Goal: Information Seeking & Learning: Learn about a topic

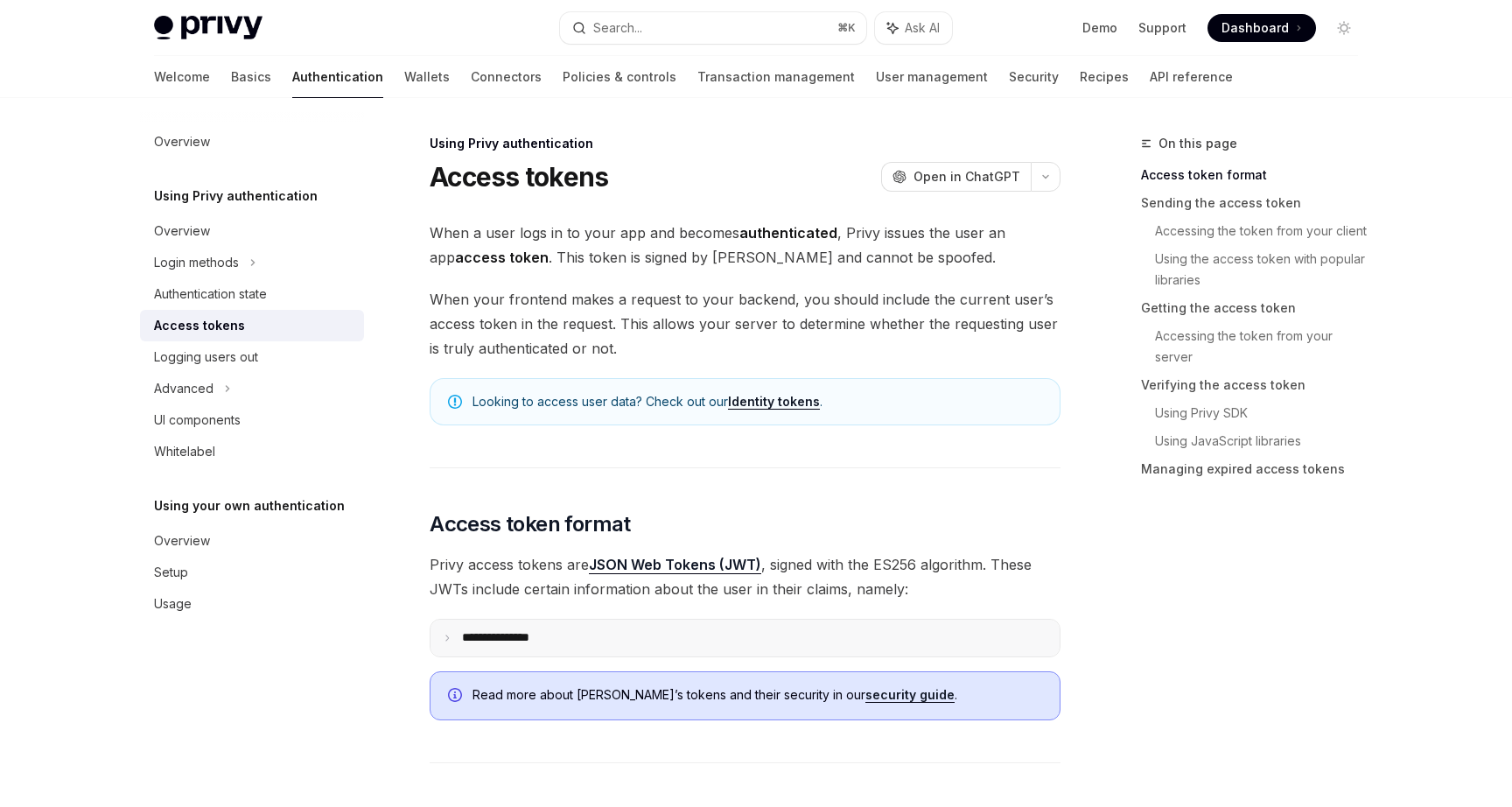
click at [838, 638] on summary "**********" at bounding box center [745, 638] width 629 height 37
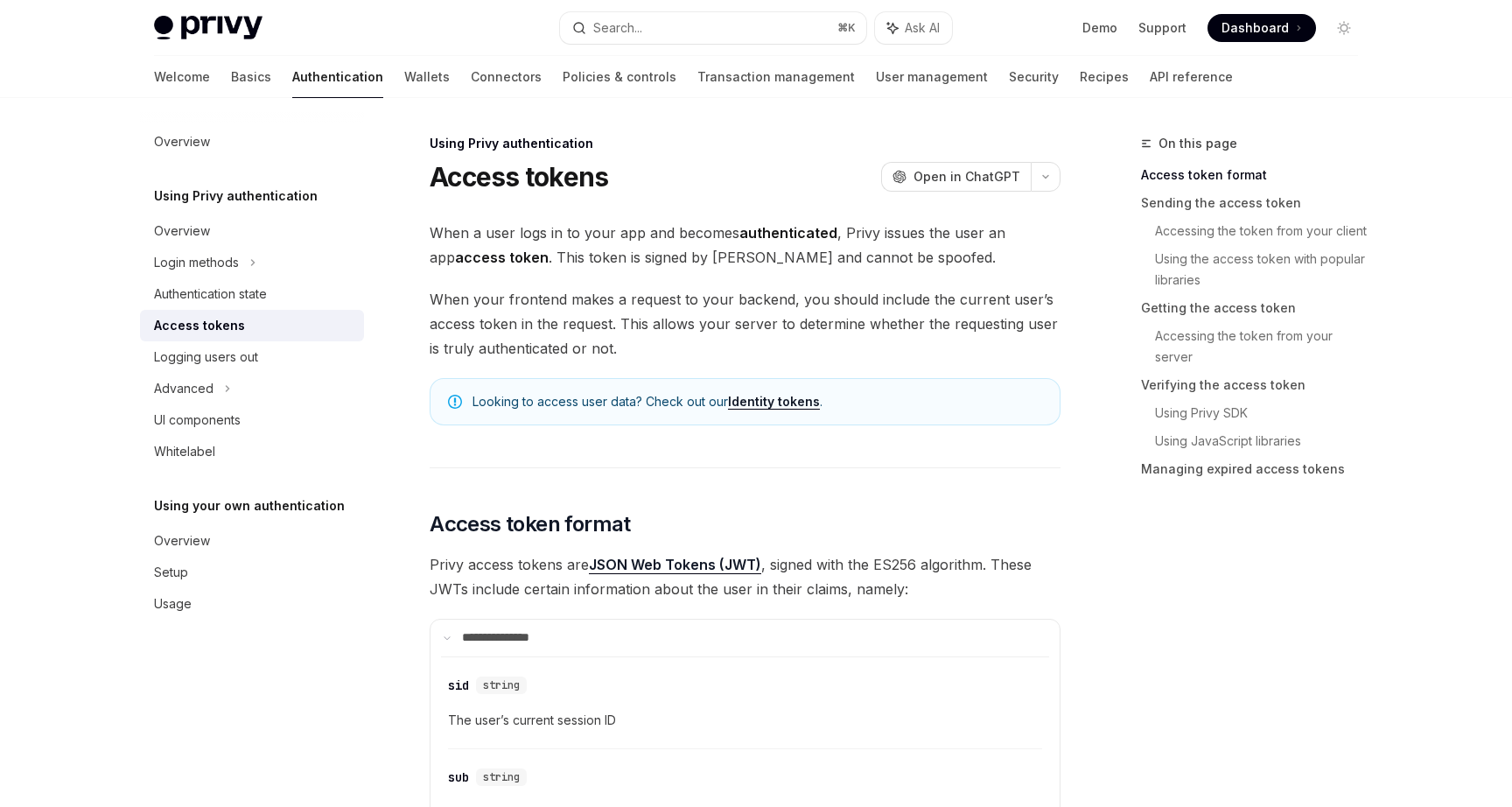
click at [794, 408] on link "Identity tokens" at bounding box center [773, 402] width 92 height 16
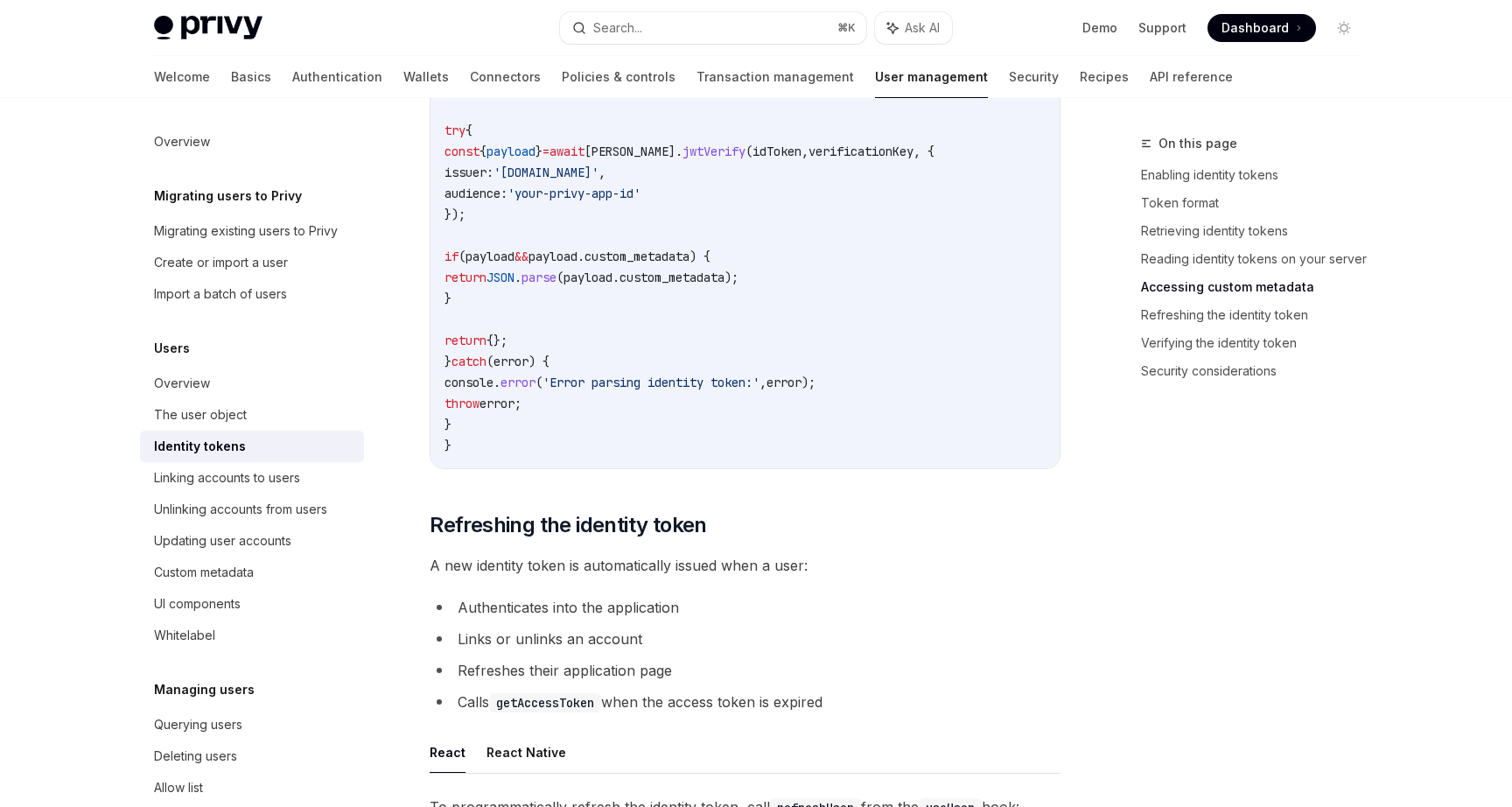
scroll to position [3825, 0]
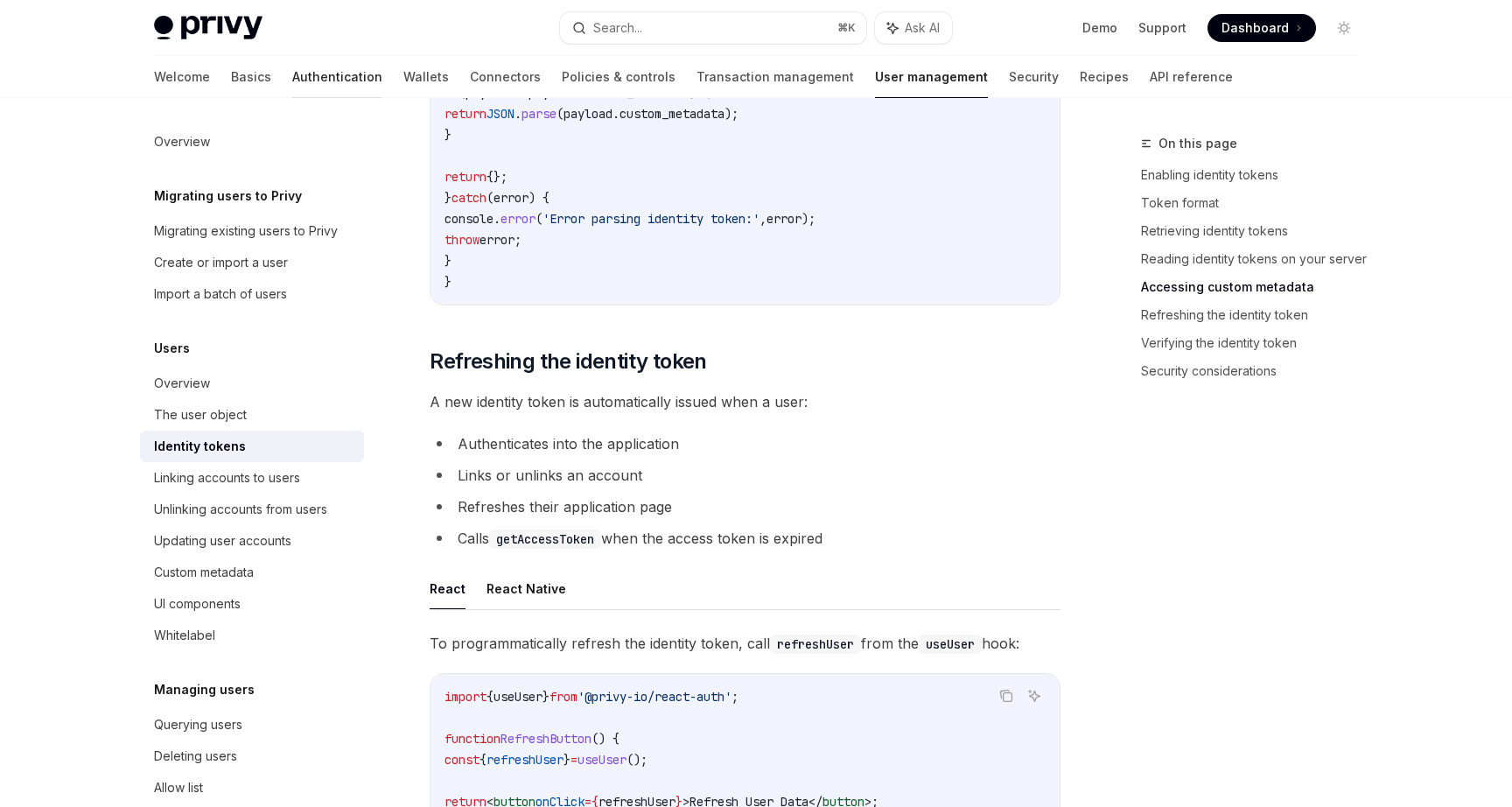
click at [292, 76] on link "Authentication" at bounding box center [337, 77] width 90 height 42
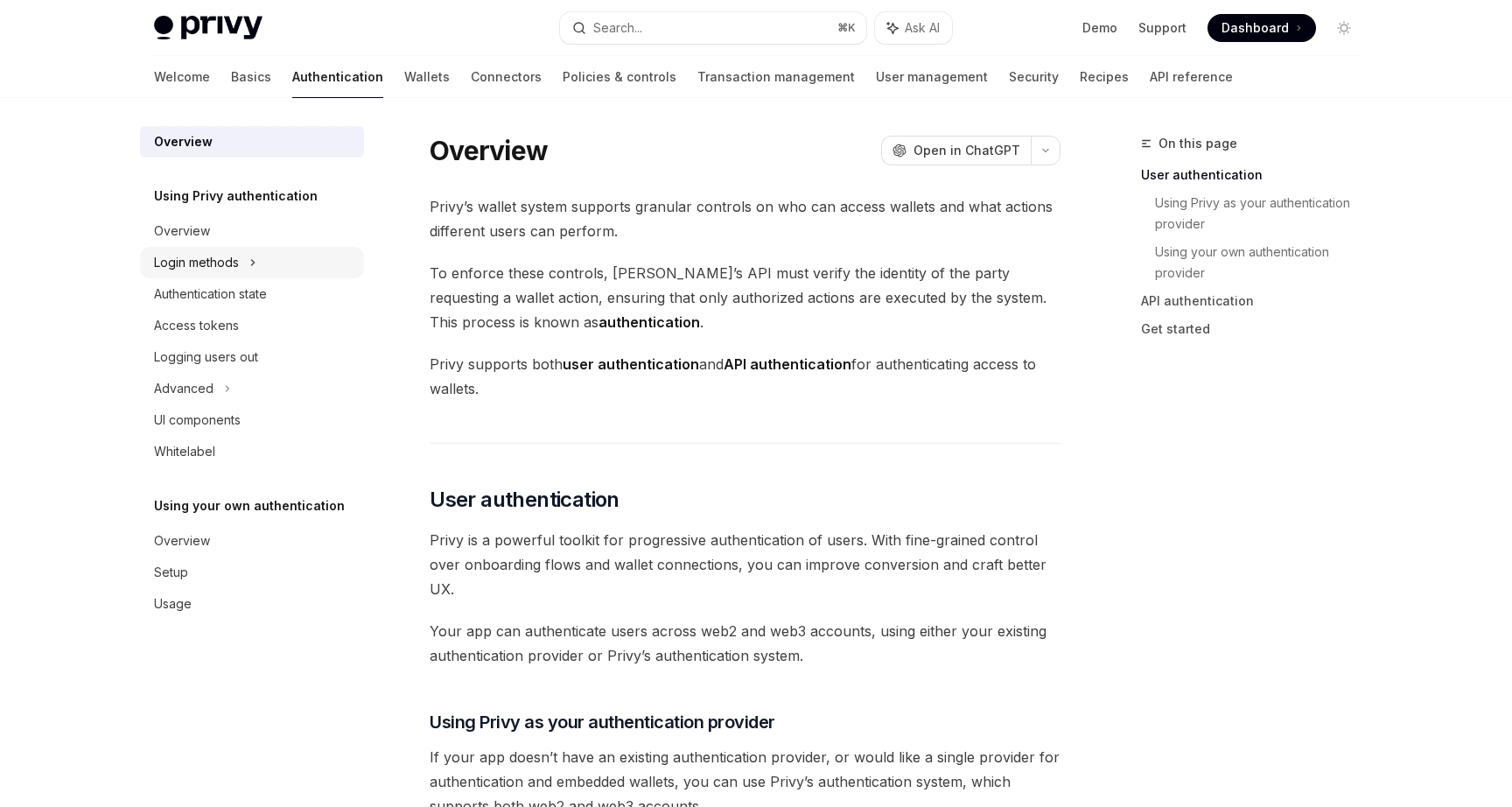
click at [240, 259] on div "Login methods" at bounding box center [252, 262] width 224 height 31
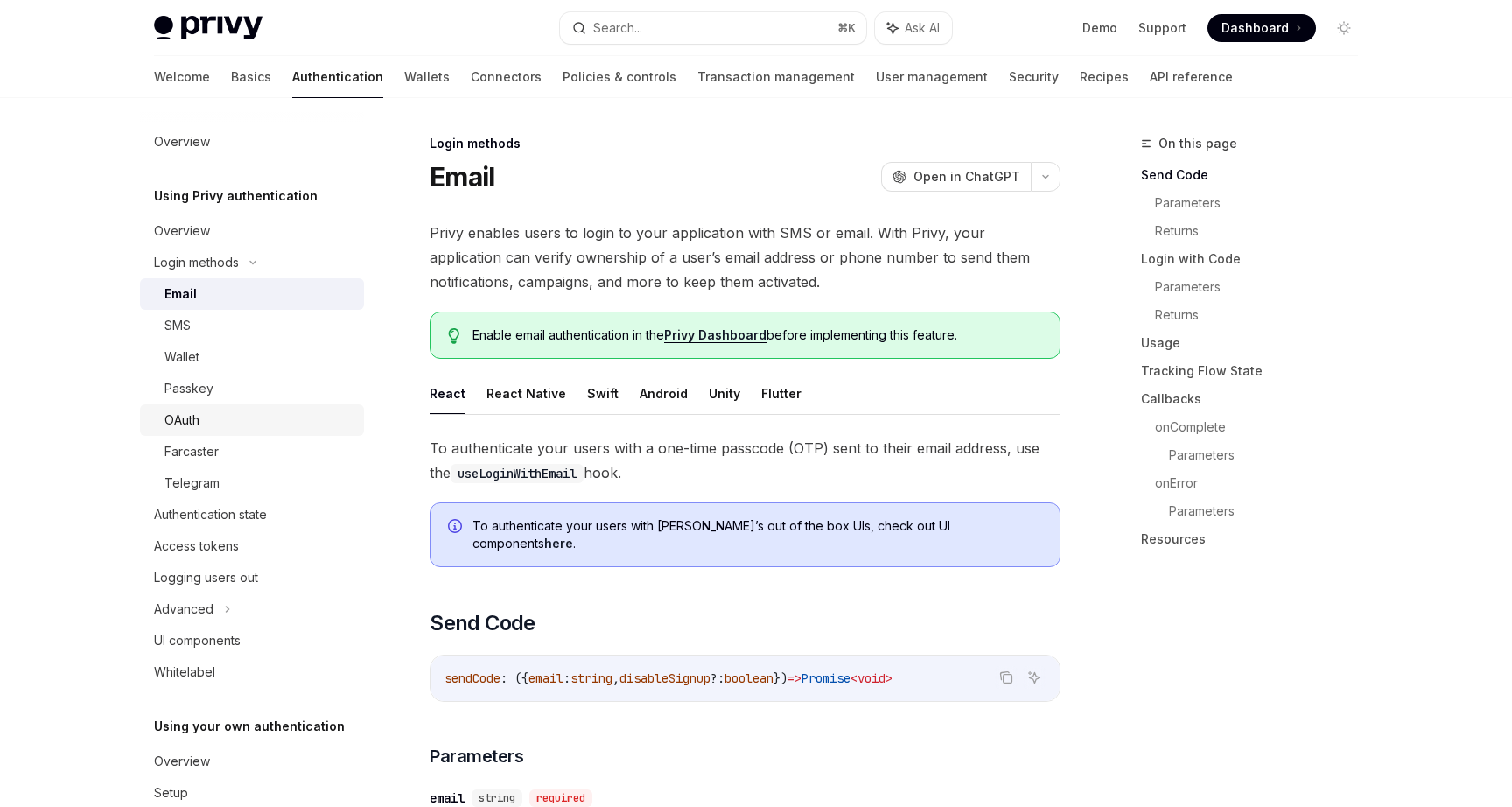
click at [230, 413] on div "OAuth" at bounding box center [259, 419] width 189 height 21
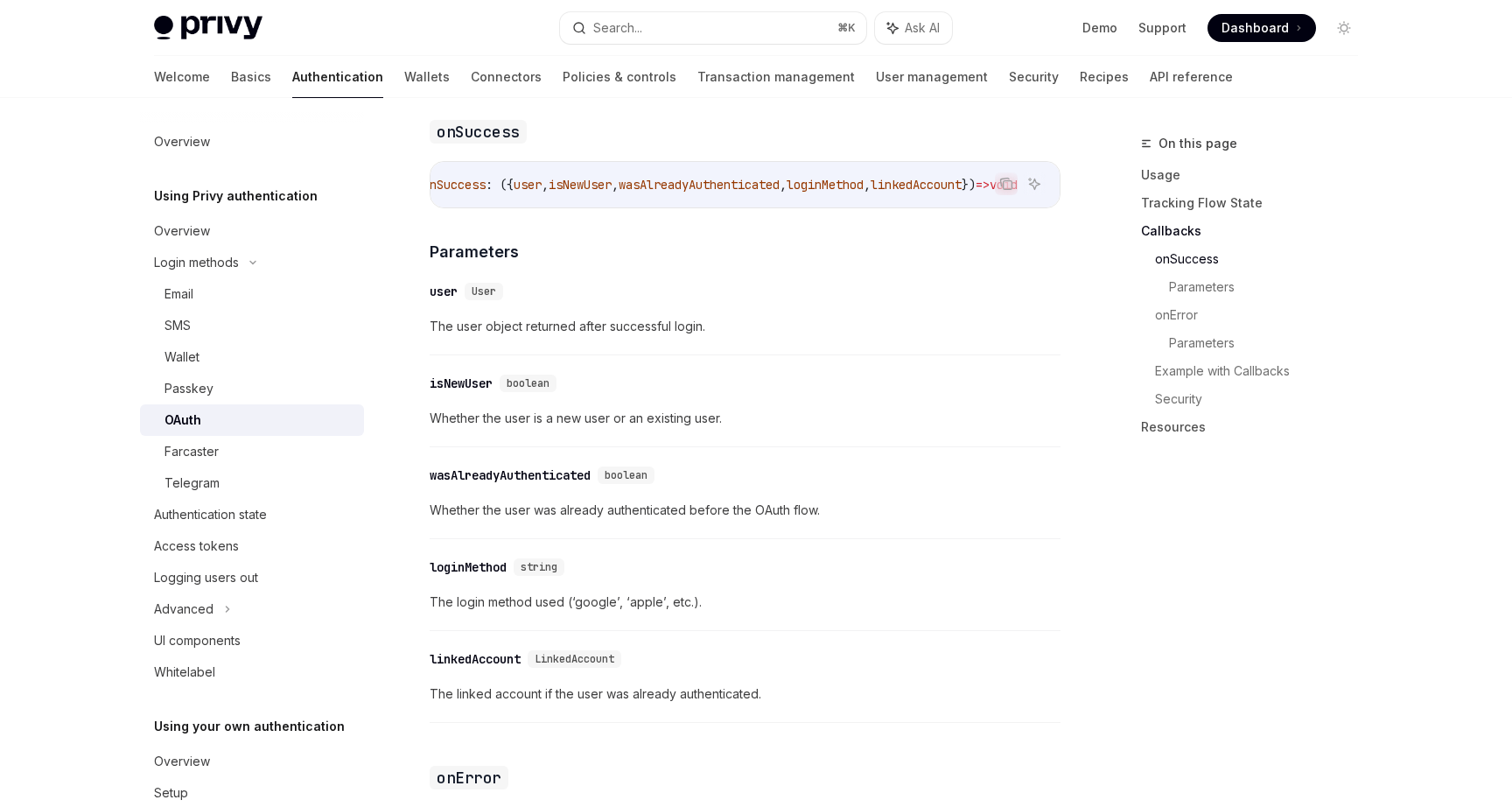
scroll to position [0, 96]
click at [490, 285] on span "User" at bounding box center [483, 292] width 24 height 14
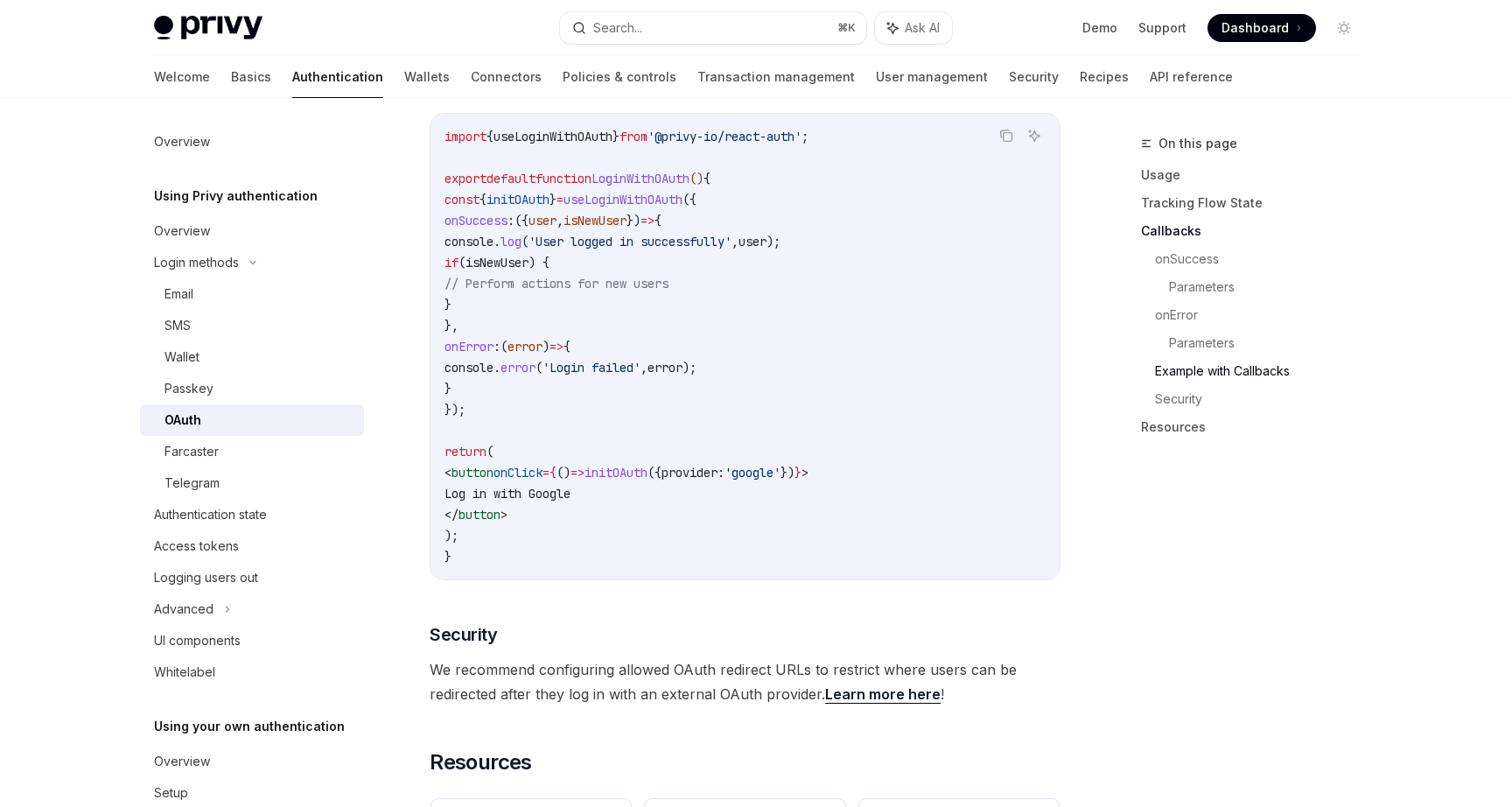
scroll to position [3442, 0]
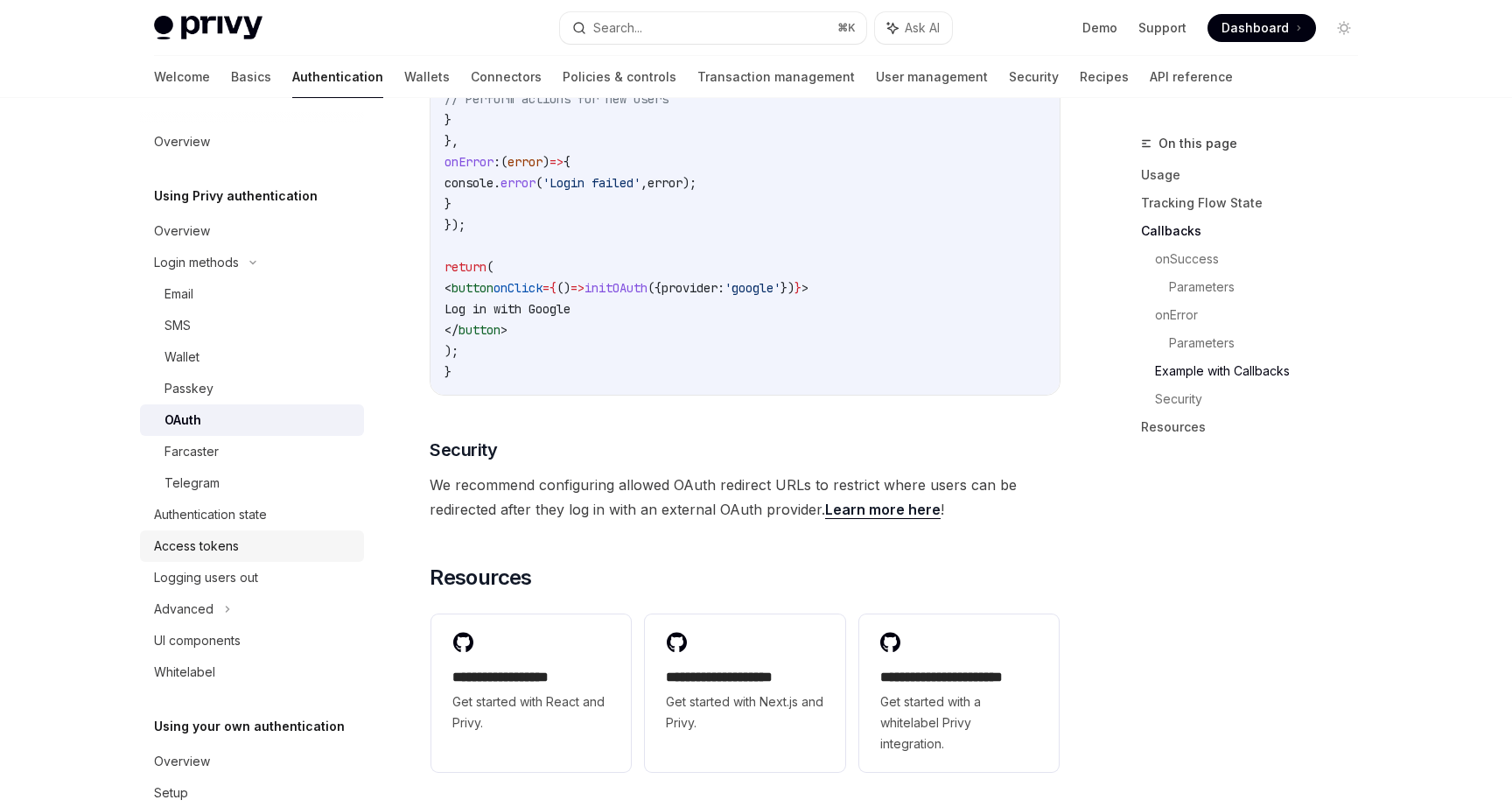
click at [250, 544] on div "Access tokens" at bounding box center [253, 545] width 200 height 21
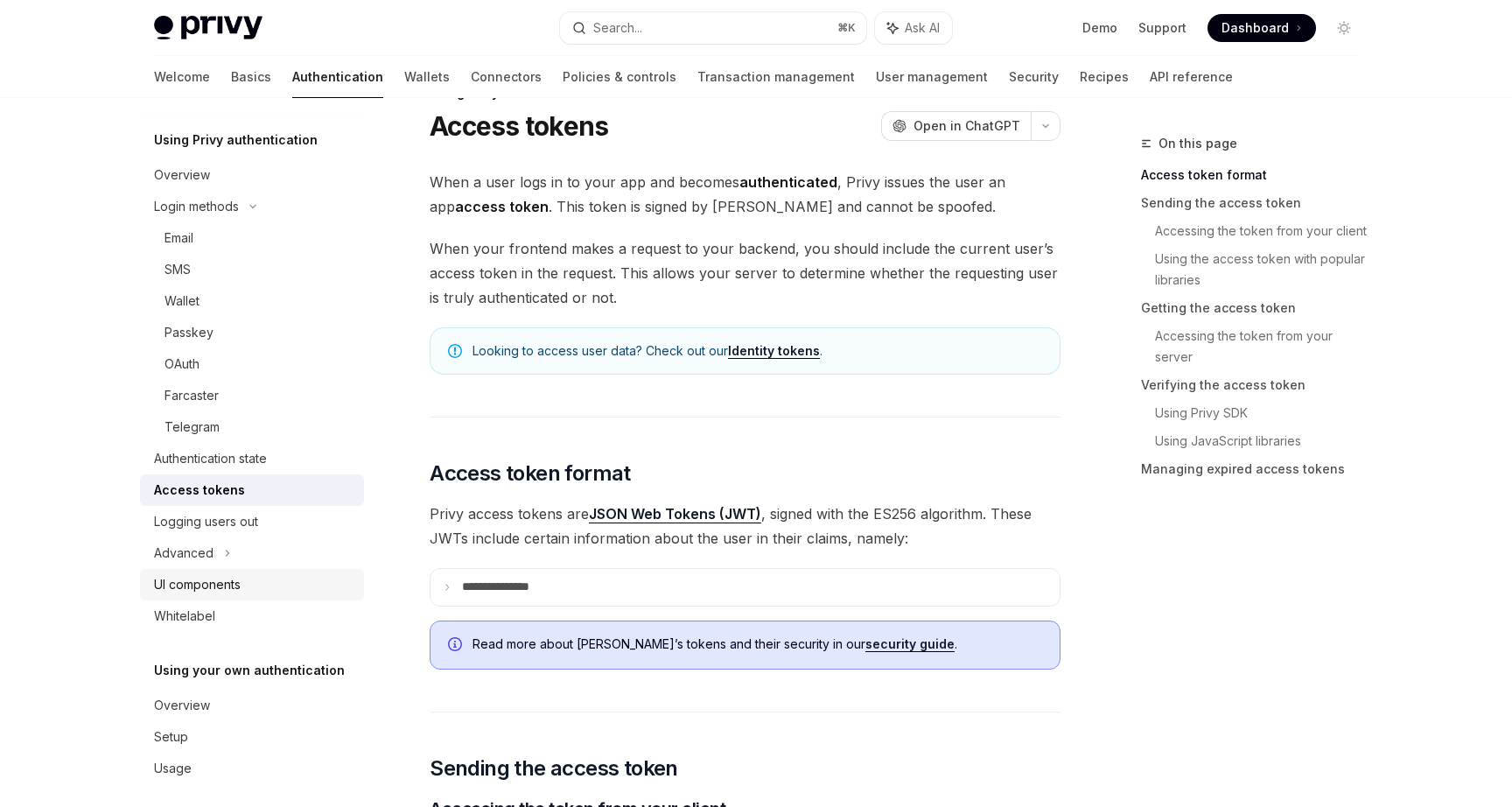
scroll to position [68, 0]
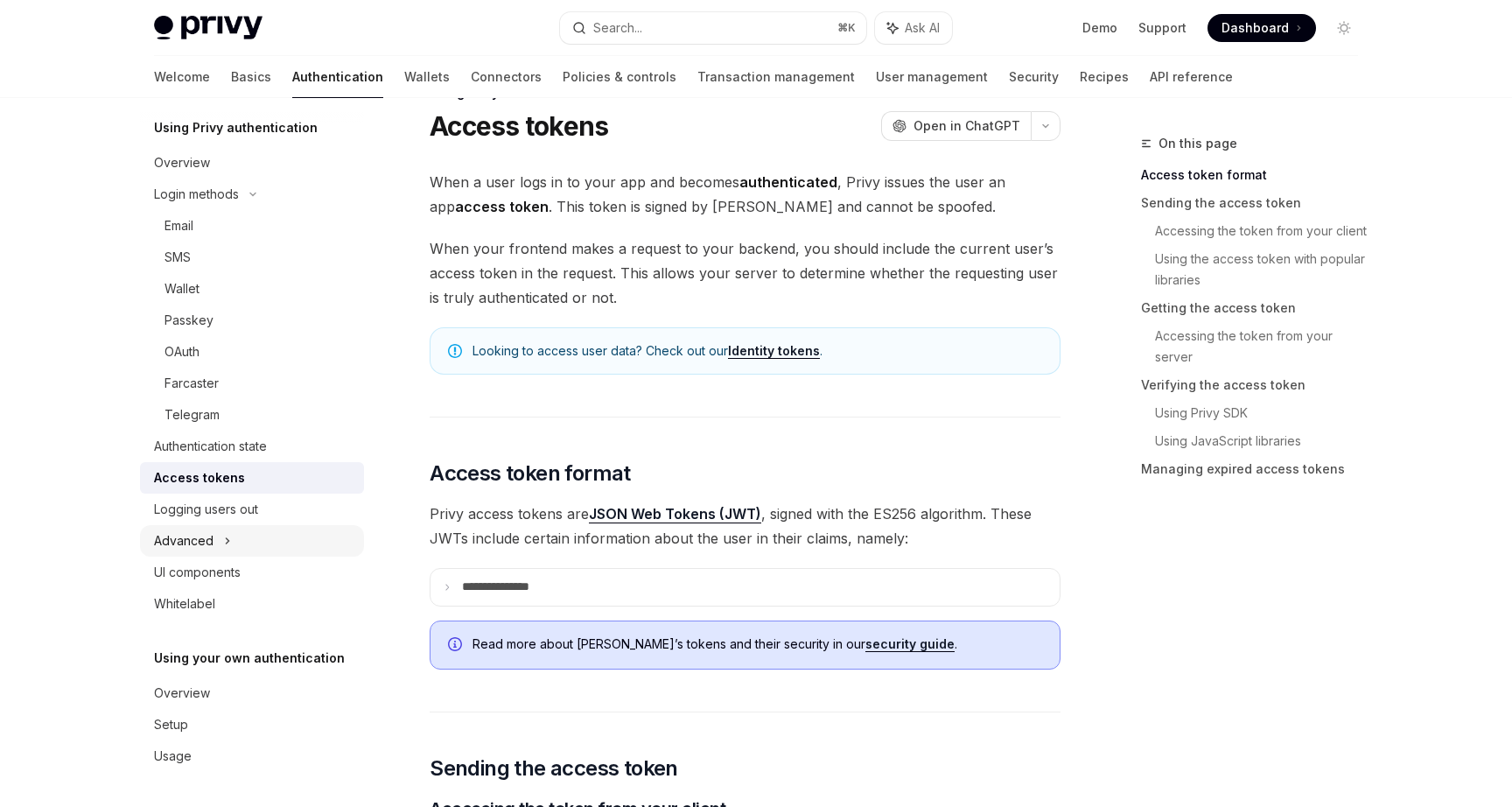
click at [239, 542] on div "Advanced" at bounding box center [252, 540] width 224 height 31
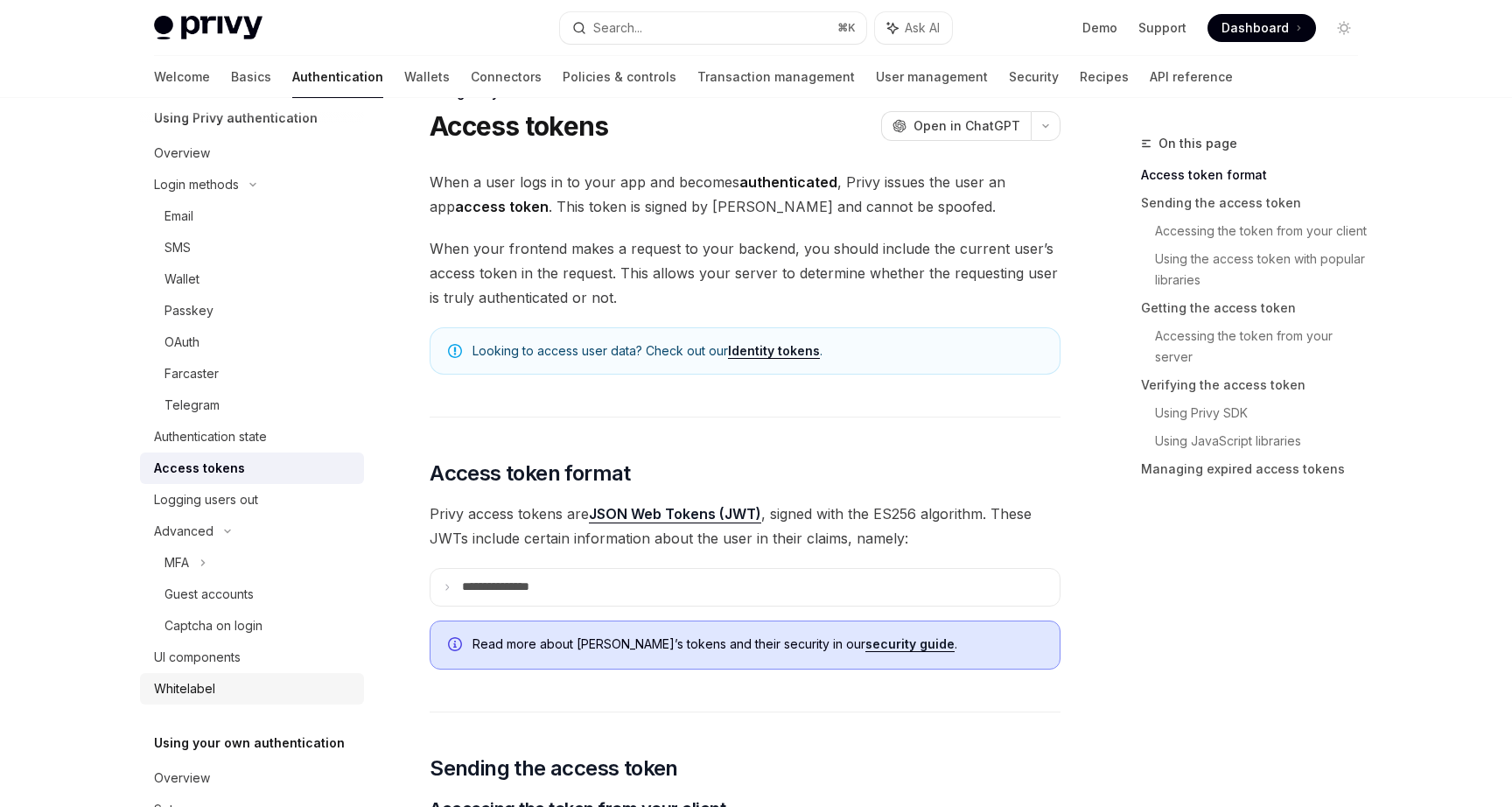
scroll to position [0, 0]
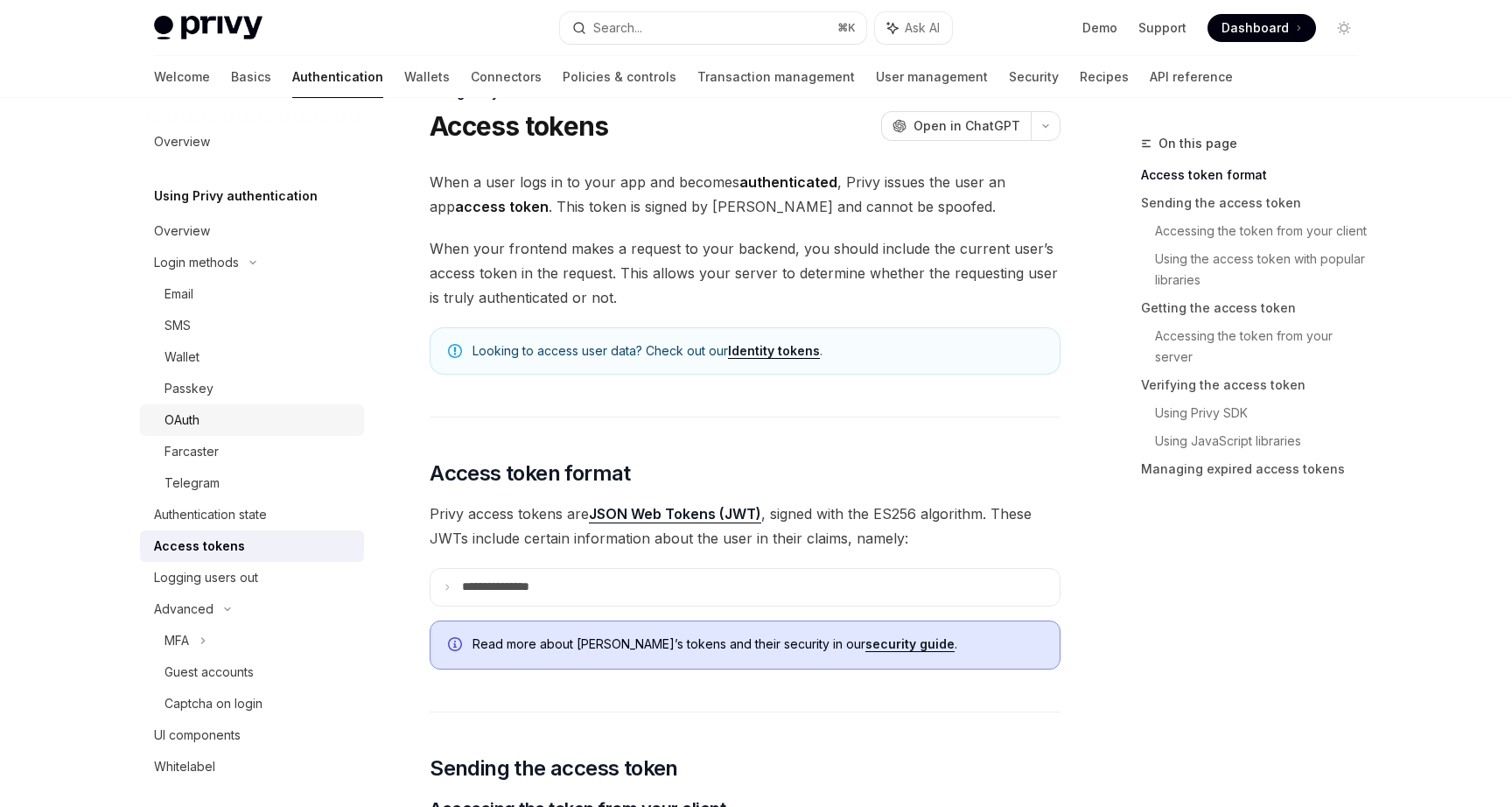
click at [229, 406] on link "OAuth" at bounding box center [252, 420] width 224 height 31
type textarea "*"
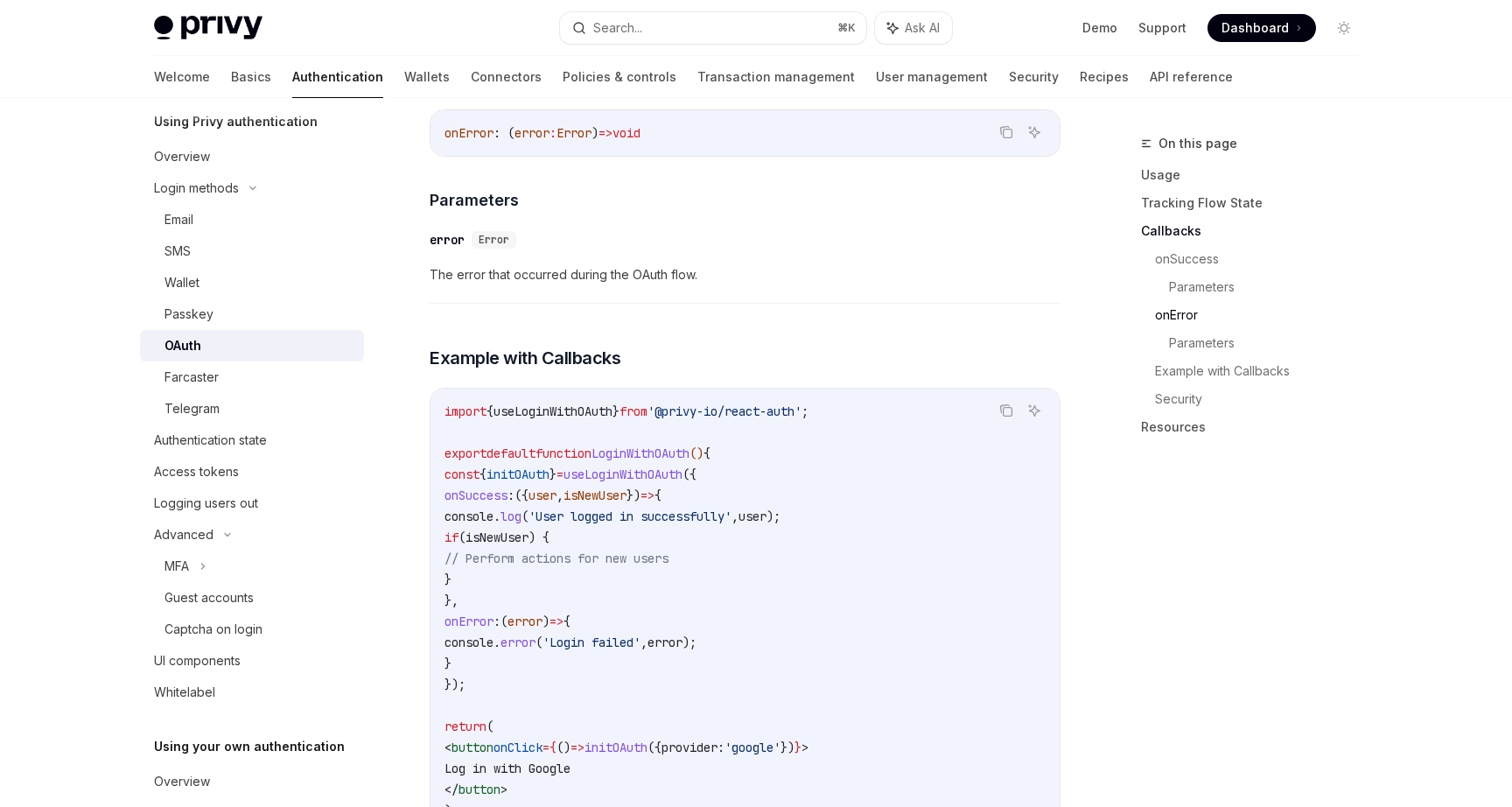
scroll to position [2987, 0]
